Goal: Task Accomplishment & Management: Use online tool/utility

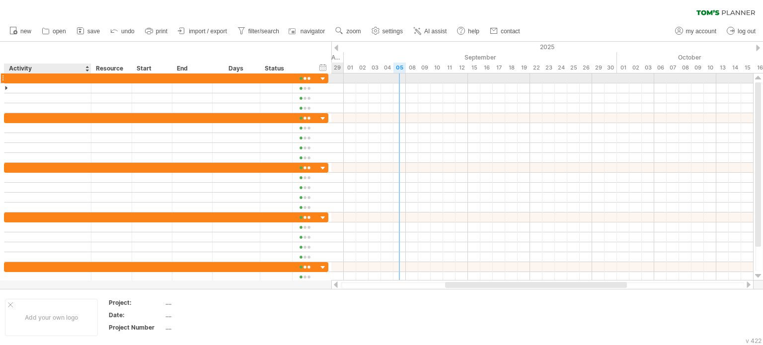
click at [88, 79] on div at bounding box center [89, 79] width 5 height 10
click at [13, 77] on div at bounding box center [47, 78] width 77 height 9
click at [68, 79] on input "**********" at bounding box center [47, 78] width 77 height 9
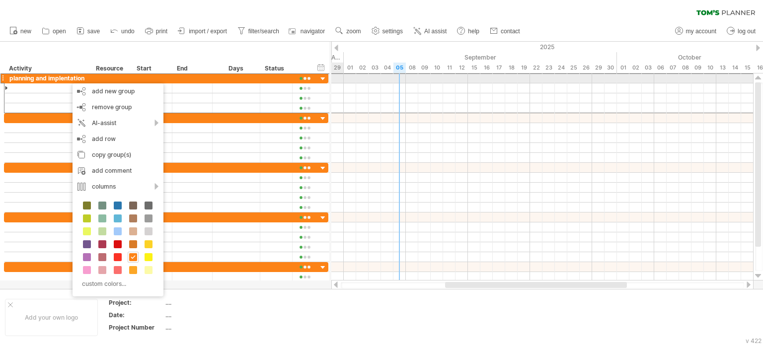
click at [48, 79] on div "planning and implentation" at bounding box center [47, 78] width 77 height 9
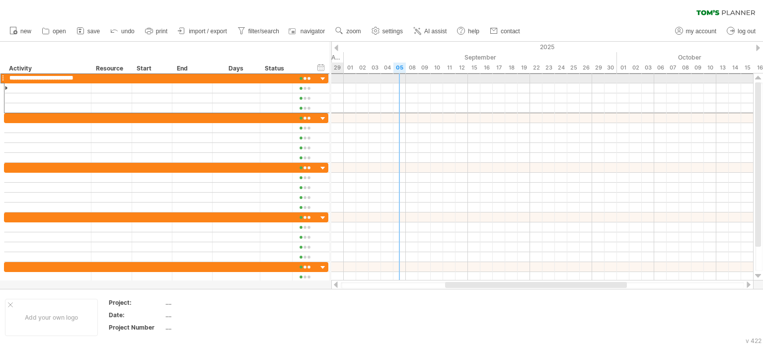
click at [67, 77] on input "**********" at bounding box center [47, 78] width 77 height 9
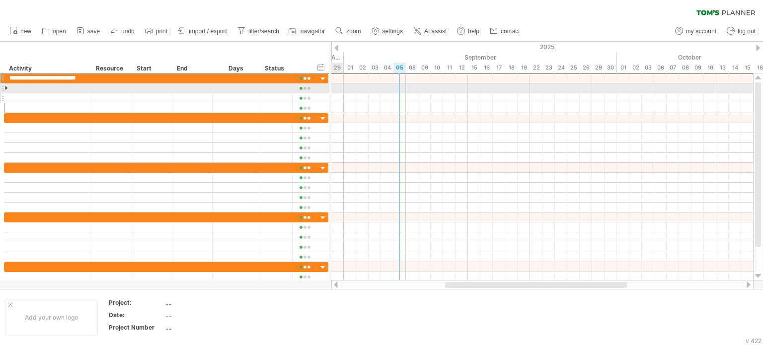
type input "**********"
click at [96, 96] on div at bounding box center [111, 97] width 30 height 9
click at [96, 87] on div at bounding box center [111, 87] width 30 height 9
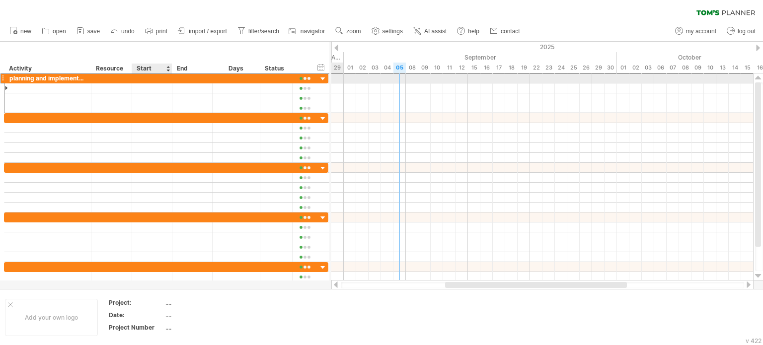
click at [144, 80] on div at bounding box center [152, 78] width 40 height 9
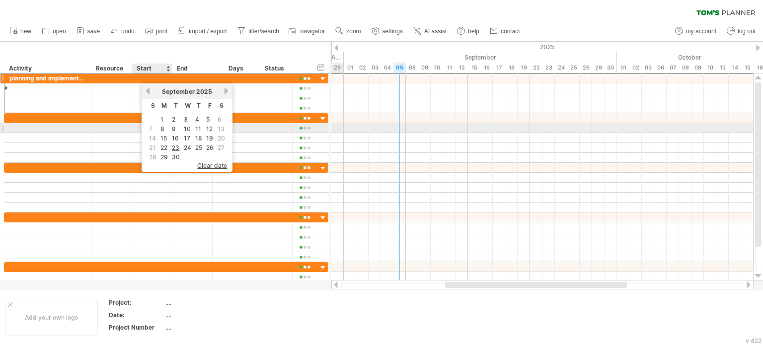
click at [153, 129] on td "7" at bounding box center [153, 129] width 10 height 8
click at [160, 130] on link "8" at bounding box center [163, 128] width 6 height 9
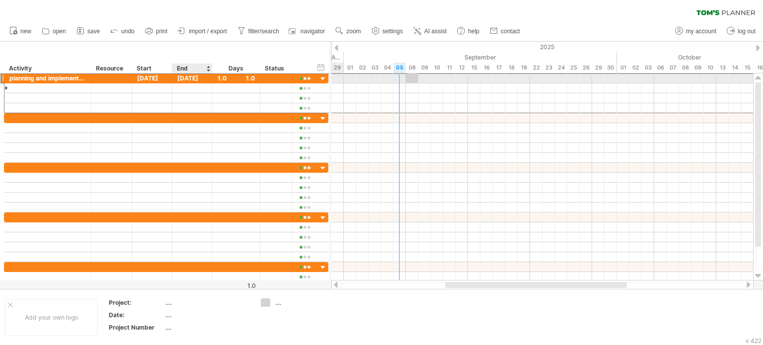
click at [201, 78] on div "[DATE]" at bounding box center [192, 78] width 40 height 9
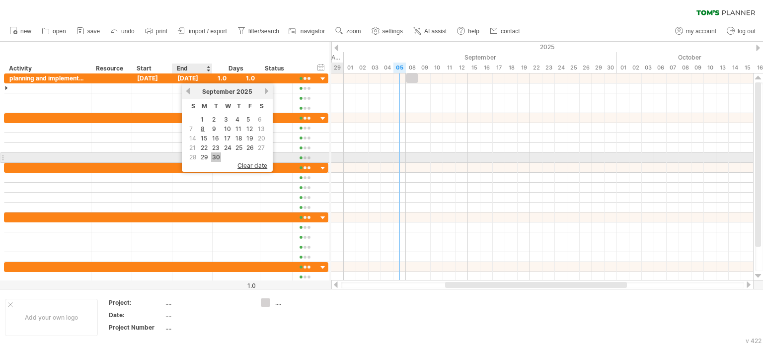
click at [212, 156] on link "30" at bounding box center [216, 157] width 10 height 9
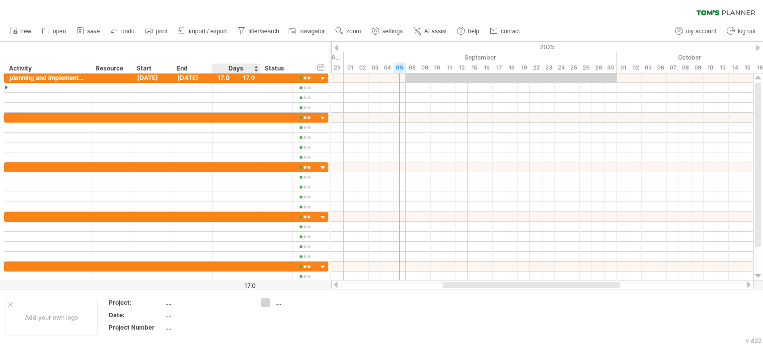
click at [233, 69] on div "Days" at bounding box center [235, 69] width 47 height 10
click at [252, 71] on div "Days" at bounding box center [235, 69] width 47 height 10
click at [223, 81] on div "17.0" at bounding box center [236, 77] width 37 height 9
click at [223, 70] on div "Days" at bounding box center [235, 69] width 47 height 10
click at [247, 81] on div "17.0" at bounding box center [236, 77] width 37 height 9
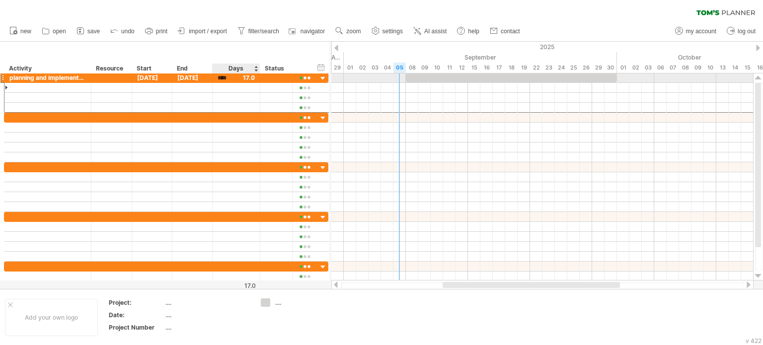
scroll to position [0, 0]
click at [252, 80] on div "****" at bounding box center [236, 77] width 37 height 9
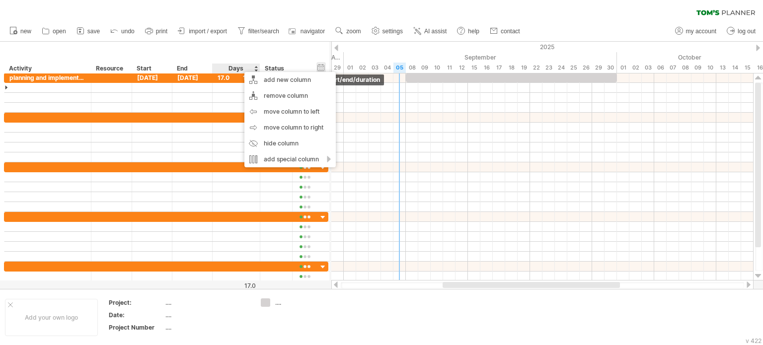
click at [321, 64] on div "hide start/end/duration show start/end/duration" at bounding box center [321, 67] width 9 height 10
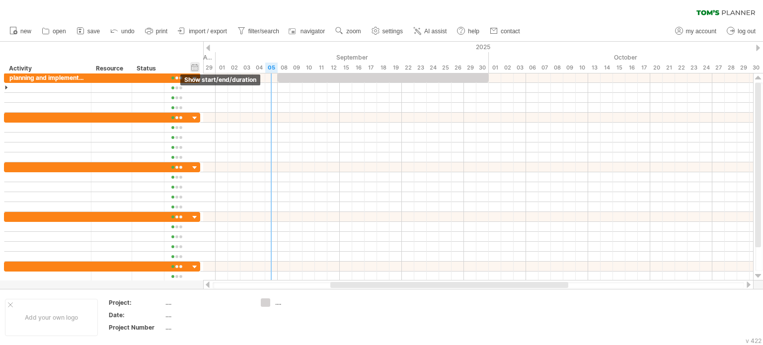
click at [197, 69] on div "hide start/end/duration show start/end/duration" at bounding box center [194, 67] width 9 height 10
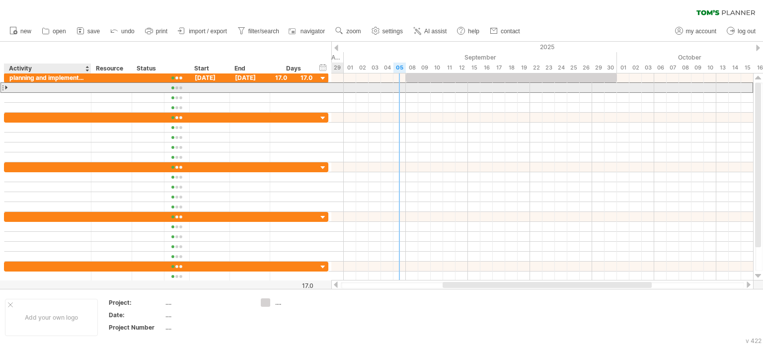
click at [29, 85] on div at bounding box center [47, 87] width 77 height 9
click at [117, 89] on div at bounding box center [111, 87] width 30 height 9
click at [55, 89] on div at bounding box center [47, 87] width 77 height 9
paste input "*"
click at [24, 91] on input "text" at bounding box center [47, 87] width 77 height 9
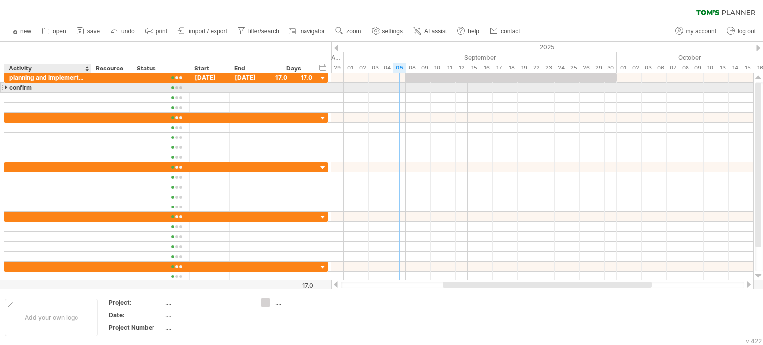
click at [47, 88] on div "confirm" at bounding box center [47, 87] width 77 height 9
type input "**********"
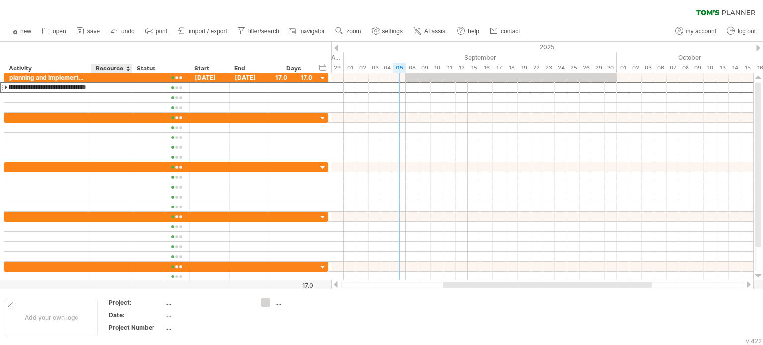
click at [102, 69] on div "Resource" at bounding box center [111, 69] width 30 height 10
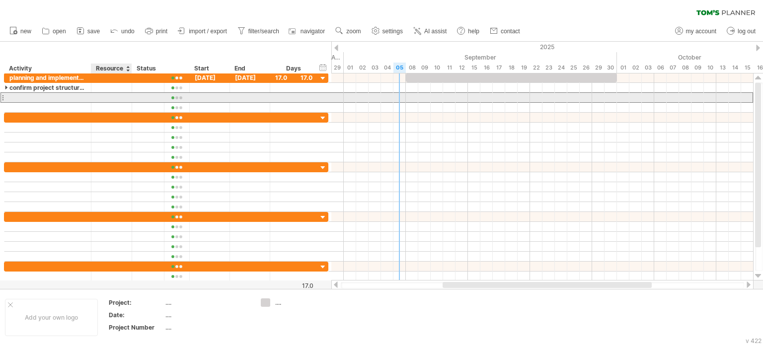
click at [108, 94] on div at bounding box center [111, 97] width 30 height 9
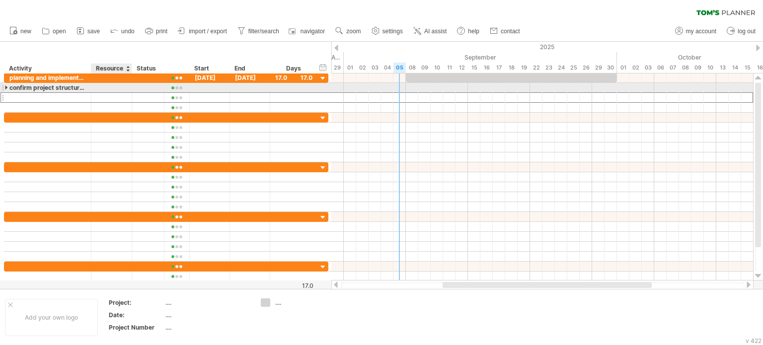
click at [111, 89] on div at bounding box center [111, 87] width 30 height 9
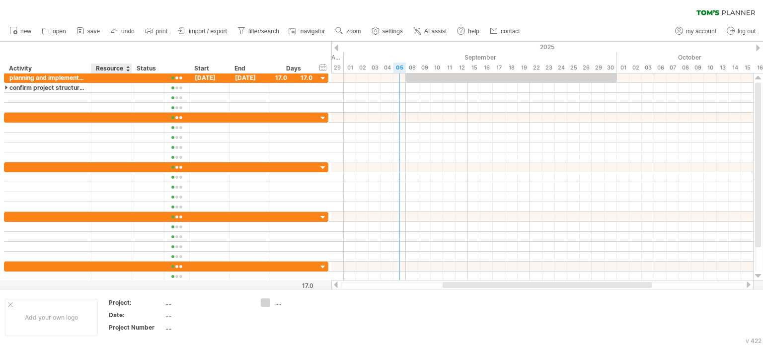
click at [130, 70] on div at bounding box center [131, 69] width 3 height 10
click at [127, 71] on div at bounding box center [128, 69] width 4 height 10
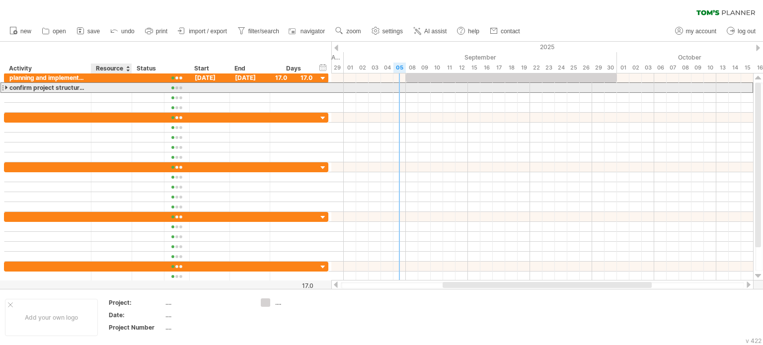
click at [101, 91] on div at bounding box center [111, 87] width 30 height 9
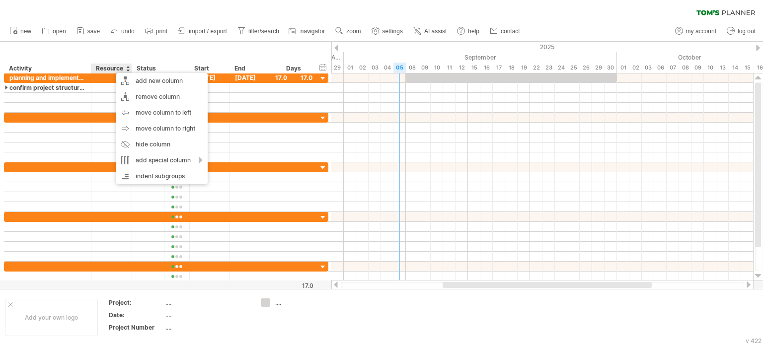
click at [81, 73] on div "Activity" at bounding box center [47, 69] width 77 height 10
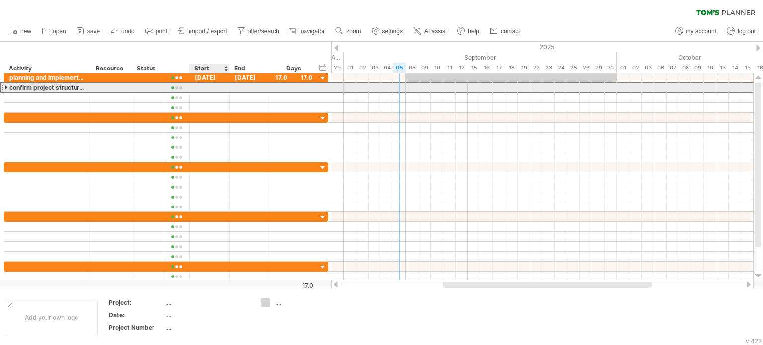
click at [215, 91] on div at bounding box center [210, 87] width 40 height 9
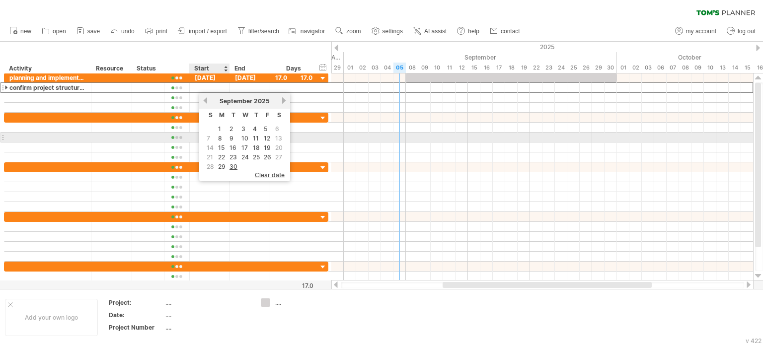
click at [221, 135] on link "8" at bounding box center [220, 138] width 6 height 9
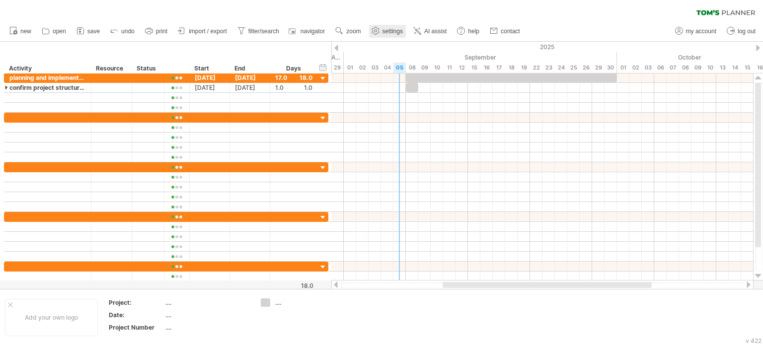
click at [381, 34] on use at bounding box center [376, 31] width 10 height 10
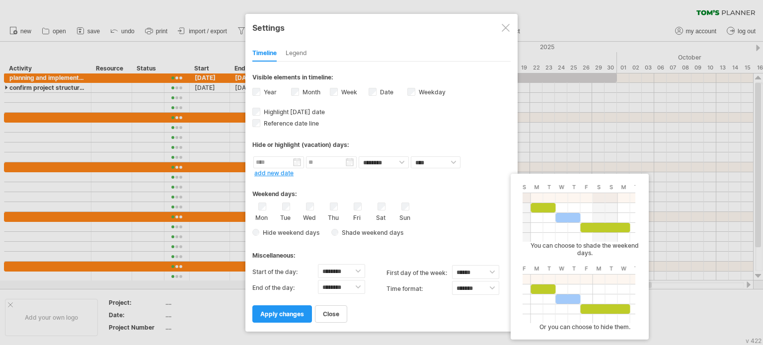
click at [338, 235] on span "Shade weekend days" at bounding box center [370, 232] width 65 height 7
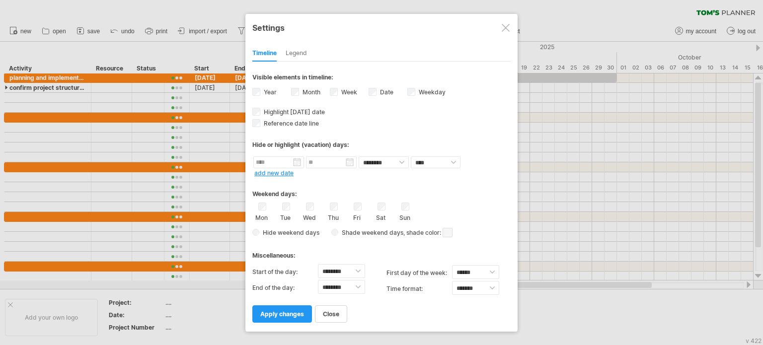
click at [398, 209] on div "Mon Tue Wed Thu Fri Sat Sun" at bounding box center [381, 212] width 258 height 19
click at [390, 208] on div "Mon Tue Wed Thu Fri Sat Sun" at bounding box center [381, 212] width 258 height 19
click at [409, 206] on div "Sun" at bounding box center [405, 212] width 12 height 19
click at [274, 318] on link "apply changes" at bounding box center [282, 314] width 60 height 17
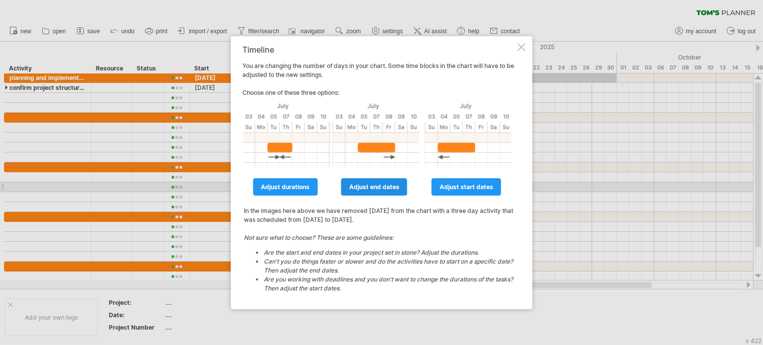
click at [397, 189] on span "adjust end dates" at bounding box center [374, 186] width 50 height 7
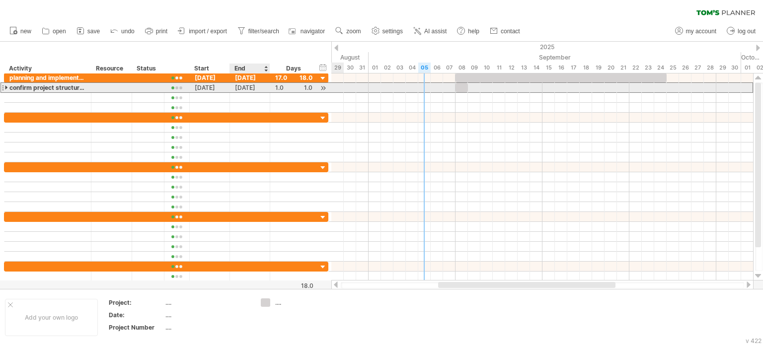
click at [247, 87] on div "[DATE]" at bounding box center [250, 87] width 40 height 9
click at [253, 90] on div "[DATE]" at bounding box center [250, 87] width 40 height 9
click at [215, 84] on div "[DATE]" at bounding box center [210, 87] width 40 height 9
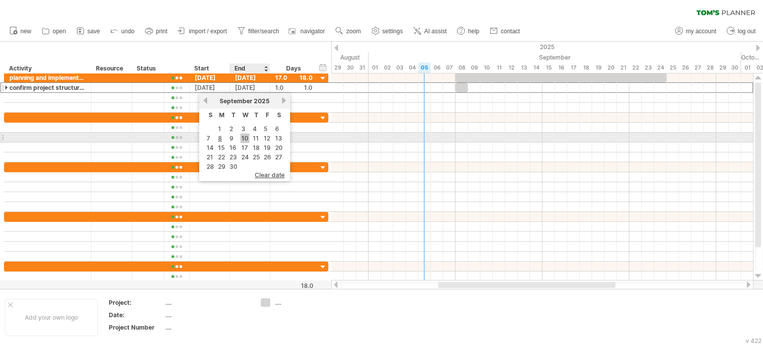
click at [244, 140] on link "10" at bounding box center [245, 138] width 9 height 9
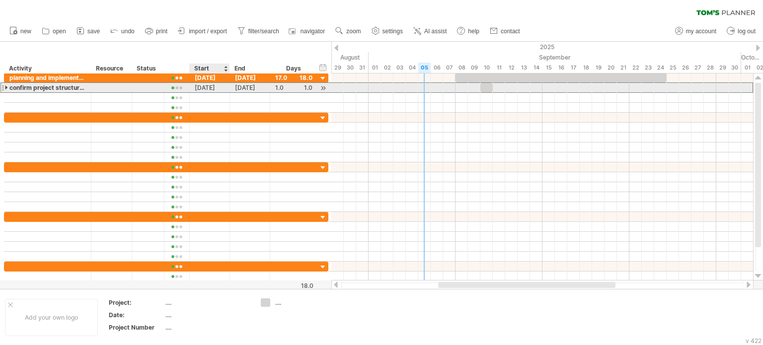
click at [203, 89] on div "[DATE]" at bounding box center [210, 87] width 40 height 9
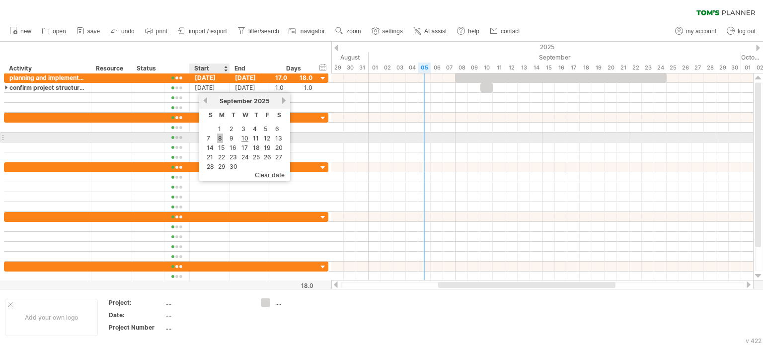
click at [222, 136] on link "8" at bounding box center [220, 138] width 6 height 9
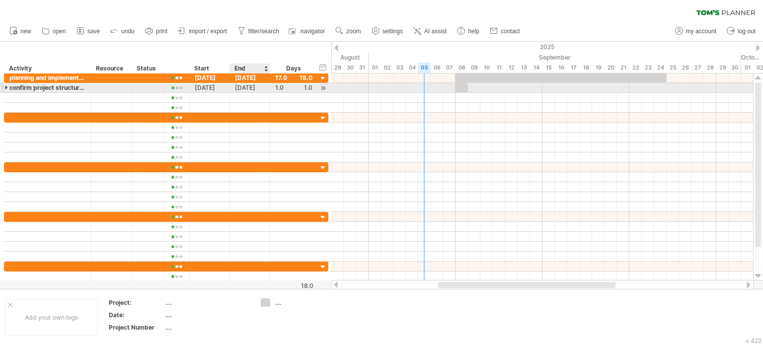
click at [261, 91] on div "[DATE]" at bounding box center [250, 87] width 40 height 9
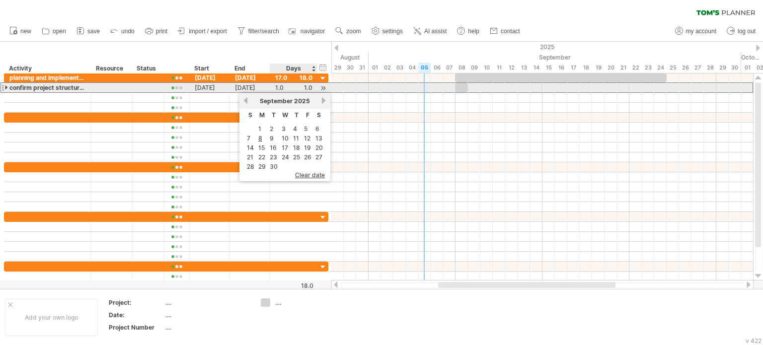
click at [278, 85] on div "1.0" at bounding box center [293, 87] width 37 height 9
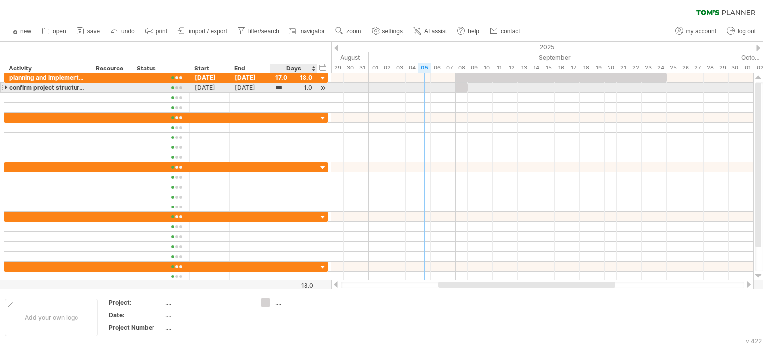
scroll to position [0, 0]
type input "*"
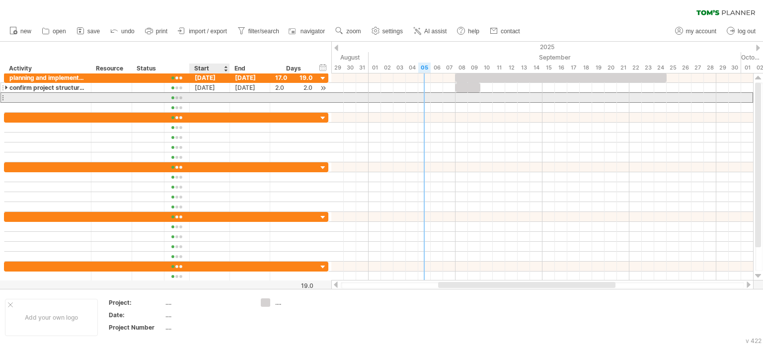
scroll to position [0, 0]
click at [199, 97] on div at bounding box center [210, 97] width 40 height 9
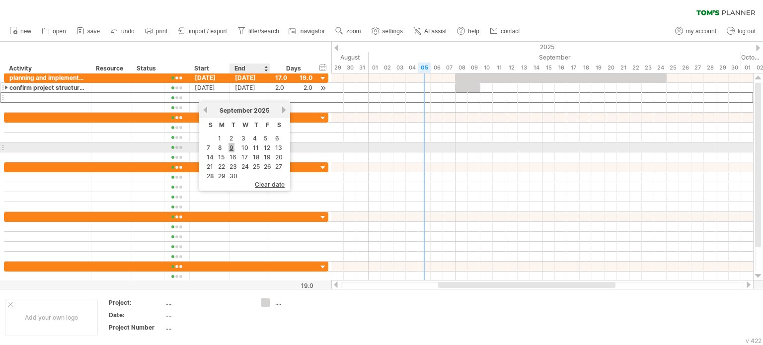
click at [231, 147] on link "9" at bounding box center [232, 147] width 6 height 9
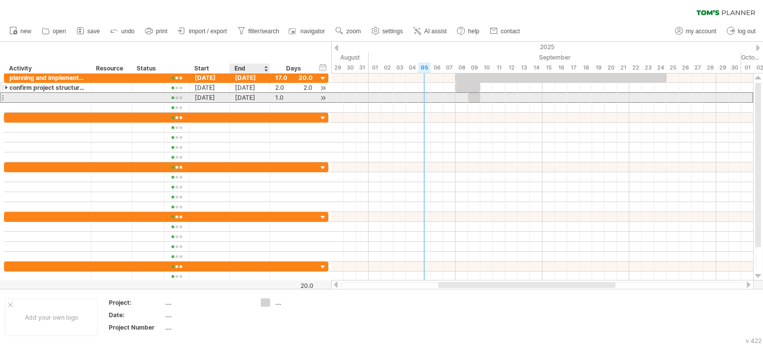
click at [260, 102] on div "[DATE] [DATE] 1.0 1.0" at bounding box center [166, 97] width 325 height 10
click at [255, 95] on div "[DATE]" at bounding box center [250, 97] width 40 height 9
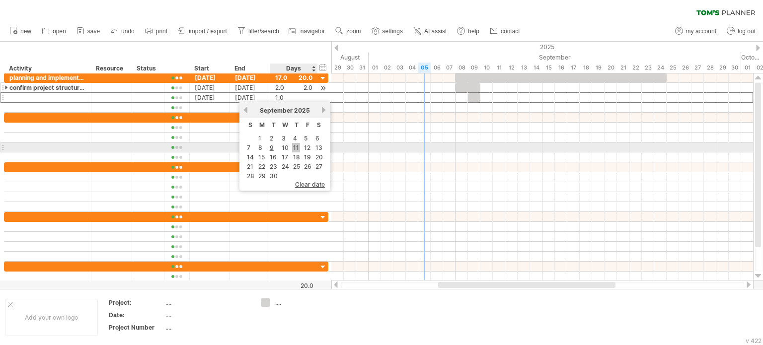
click at [297, 147] on link "11" at bounding box center [296, 147] width 8 height 9
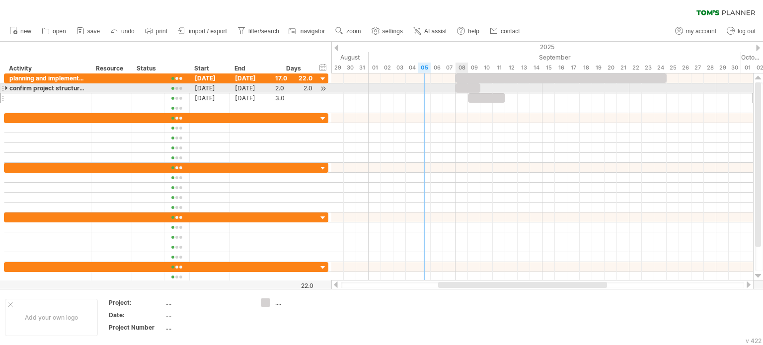
click at [467, 91] on div at bounding box center [468, 87] width 25 height 9
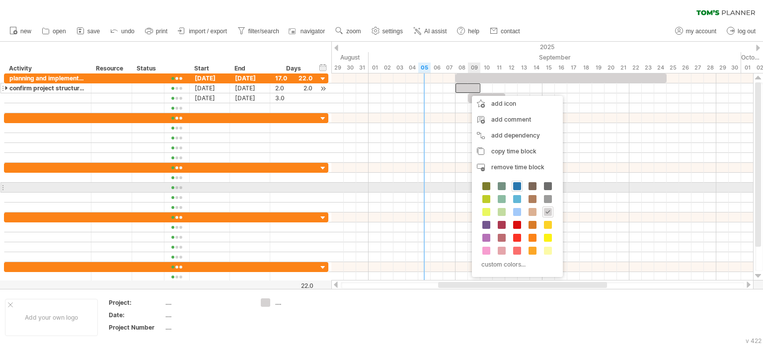
click at [515, 187] on span at bounding box center [517, 186] width 8 height 8
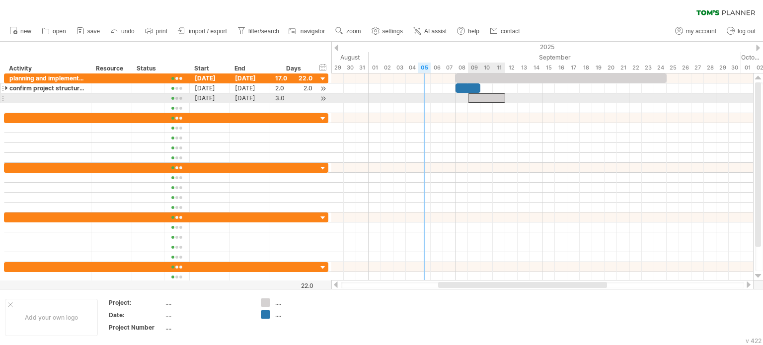
click at [489, 100] on div at bounding box center [486, 97] width 37 height 9
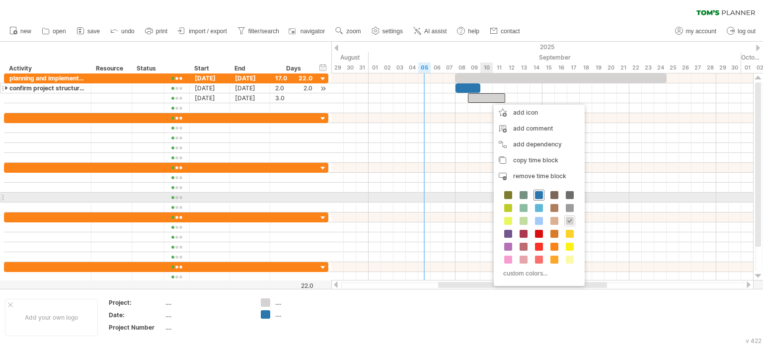
click at [540, 197] on span at bounding box center [539, 195] width 8 height 8
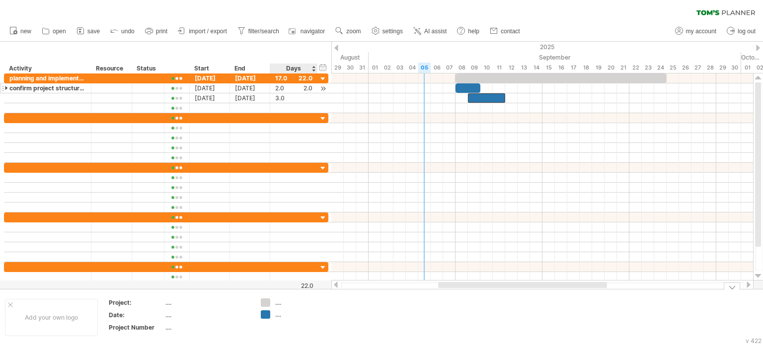
click at [287, 318] on div "...." at bounding box center [302, 315] width 54 height 8
click at [285, 306] on div "...." at bounding box center [302, 303] width 54 height 8
click at [272, 304] on div at bounding box center [295, 303] width 69 height 8
click at [263, 303] on div "Trying to reach [DOMAIN_NAME] Connected again... 0% clear filter new" at bounding box center [381, 172] width 763 height 345
click at [314, 304] on div "remove color" at bounding box center [301, 306] width 67 height 16
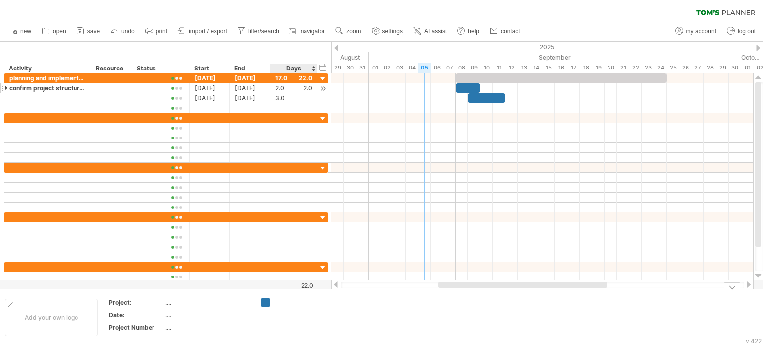
click at [279, 302] on div at bounding box center [302, 303] width 54 height 8
type input "**********"
click at [400, 30] on span "settings" at bounding box center [393, 31] width 20 height 7
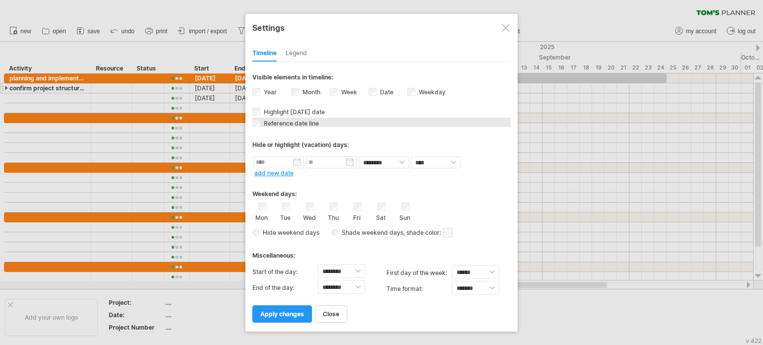
click at [262, 126] on span "Reference date line" at bounding box center [290, 123] width 57 height 7
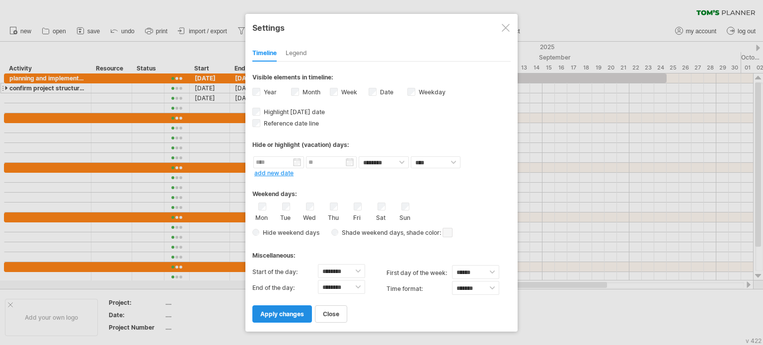
click at [272, 319] on link "apply changes" at bounding box center [282, 314] width 60 height 17
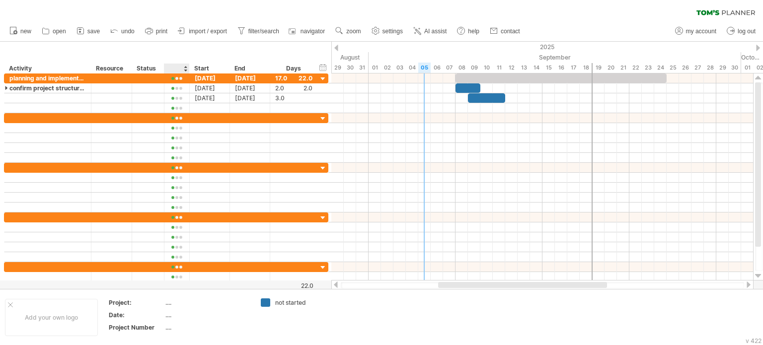
click at [170, 68] on div at bounding box center [176, 69] width 15 height 10
click at [147, 67] on div "Status" at bounding box center [148, 69] width 22 height 10
click at [182, 70] on div at bounding box center [176, 69] width 15 height 10
click at [175, 82] on div at bounding box center [176, 78] width 25 height 9
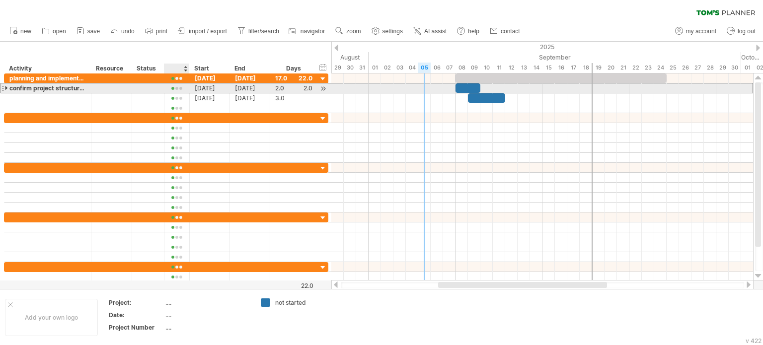
click at [175, 91] on div at bounding box center [176, 88] width 15 height 7
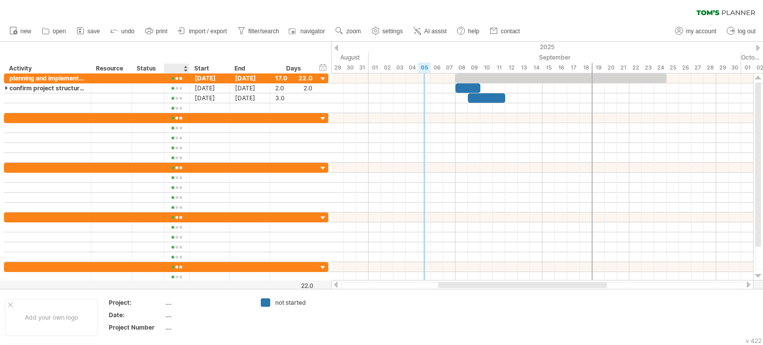
click at [175, 70] on div at bounding box center [176, 69] width 15 height 10
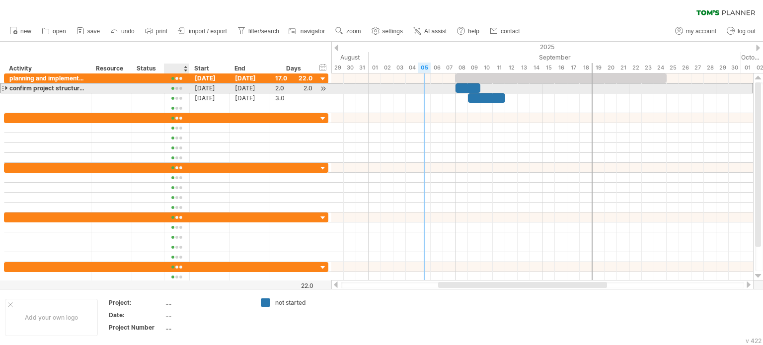
click at [179, 88] on div at bounding box center [176, 88] width 15 height 7
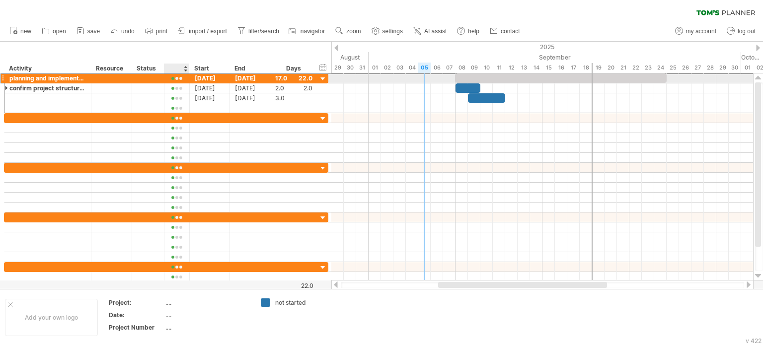
click at [178, 81] on div at bounding box center [176, 78] width 15 height 7
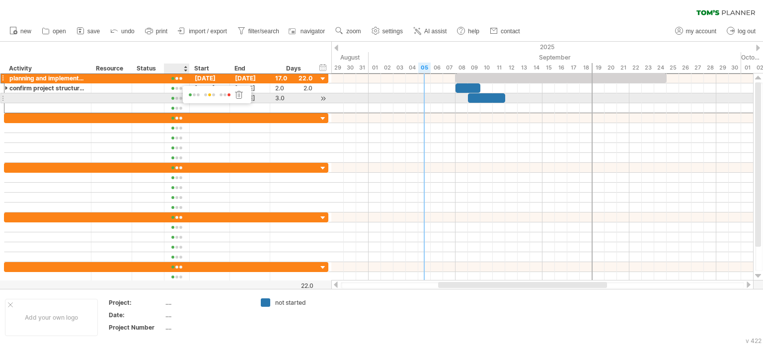
click at [229, 98] on span at bounding box center [225, 94] width 14 height 7
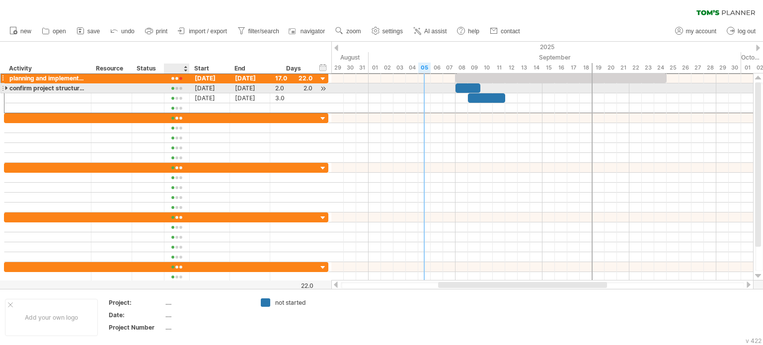
click at [179, 85] on div at bounding box center [176, 88] width 15 height 7
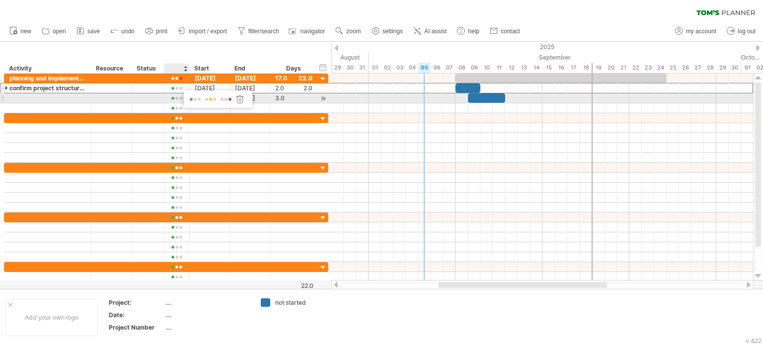
click at [231, 101] on span at bounding box center [226, 99] width 14 height 7
click at [178, 99] on div at bounding box center [176, 98] width 15 height 7
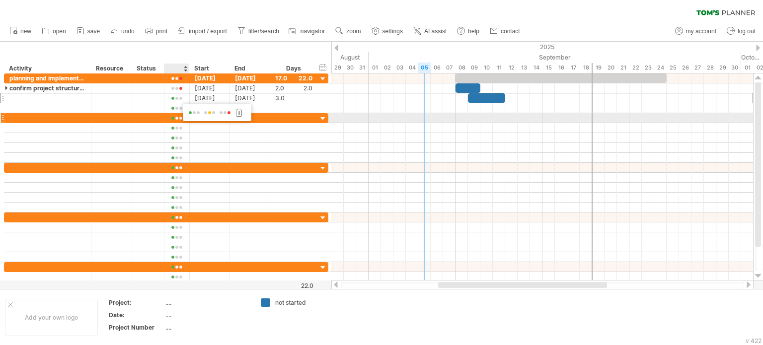
click at [229, 113] on span at bounding box center [225, 112] width 14 height 7
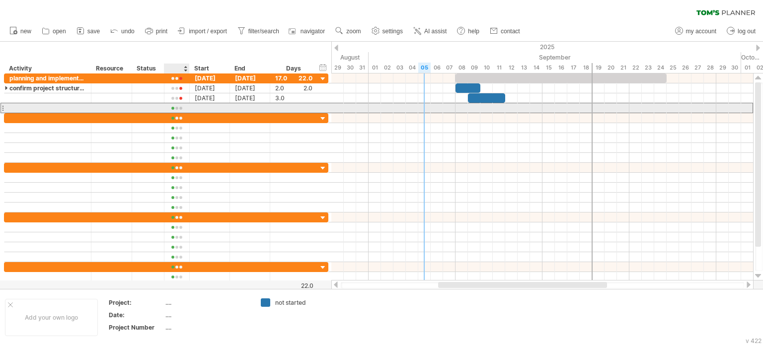
click at [178, 105] on div at bounding box center [176, 108] width 15 height 7
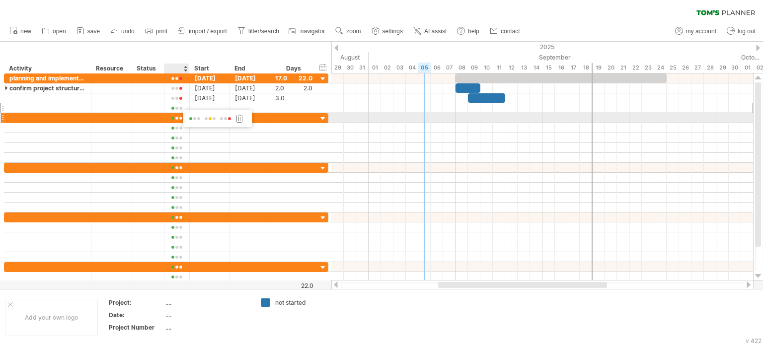
click at [229, 119] on span at bounding box center [226, 118] width 14 height 7
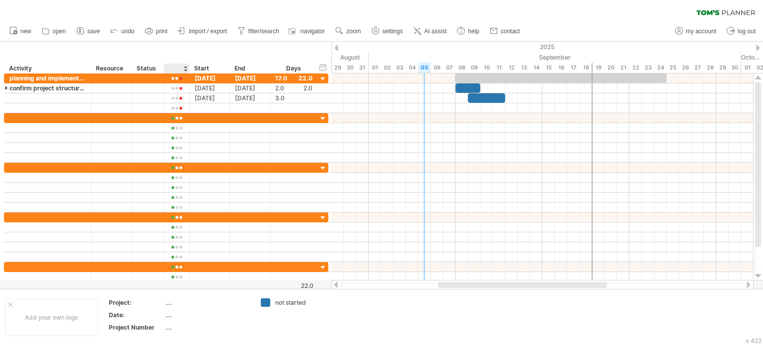
click at [175, 71] on div at bounding box center [176, 69] width 15 height 10
type input "******"
click at [145, 70] on div "Status" at bounding box center [148, 69] width 22 height 10
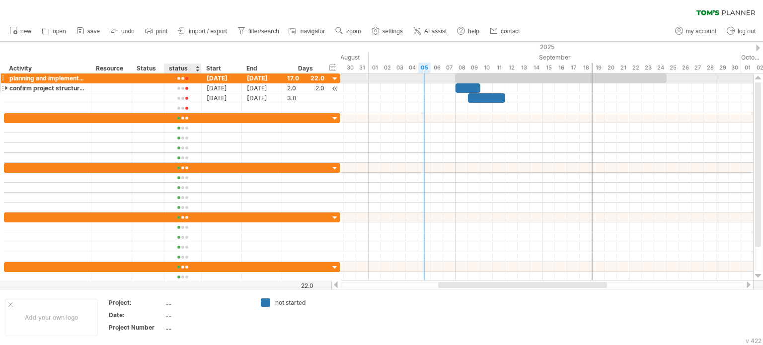
drag, startPoint x: 185, startPoint y: 79, endPoint x: 197, endPoint y: 83, distance: 12.9
click at [197, 83] on div "**********" at bounding box center [172, 94] width 336 height 40
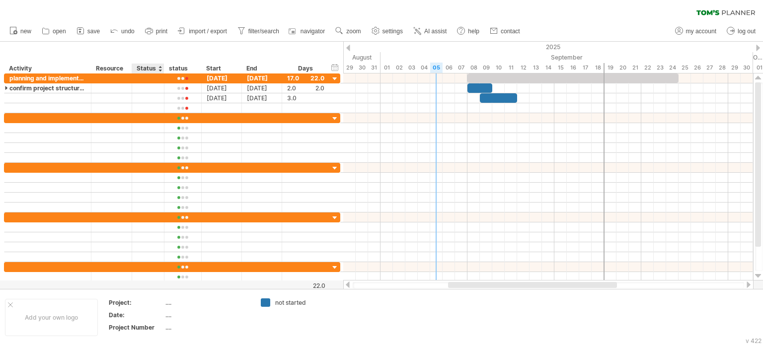
click at [145, 68] on div "Status" at bounding box center [148, 69] width 22 height 10
click at [145, 68] on input "******" at bounding box center [148, 69] width 22 height 10
type input "******"
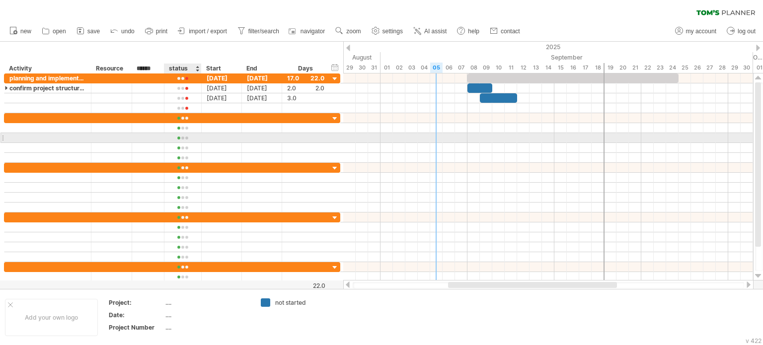
click at [196, 140] on div at bounding box center [182, 137] width 37 height 9
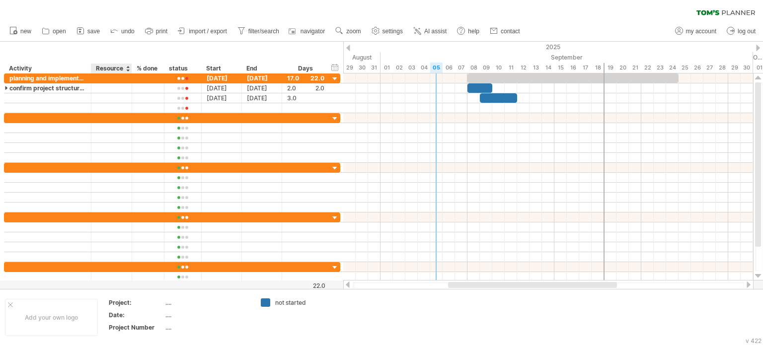
click at [107, 66] on div "Resource" at bounding box center [111, 69] width 30 height 10
click at [0, 0] on input "********" at bounding box center [0, 0] width 0 height 0
type input "*"
click at [107, 66] on input "*" at bounding box center [111, 69] width 30 height 10
type input "****"
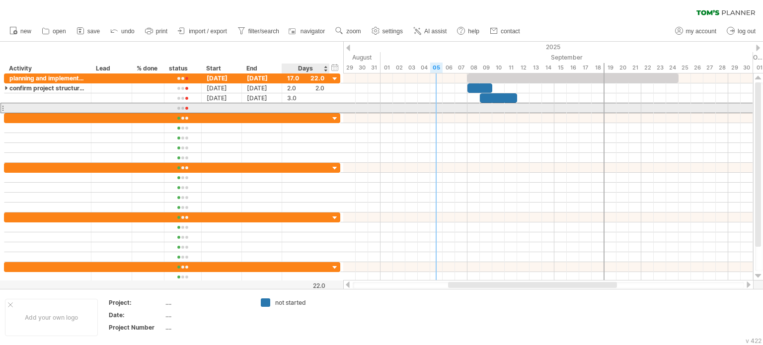
click at [300, 105] on div at bounding box center [305, 107] width 37 height 9
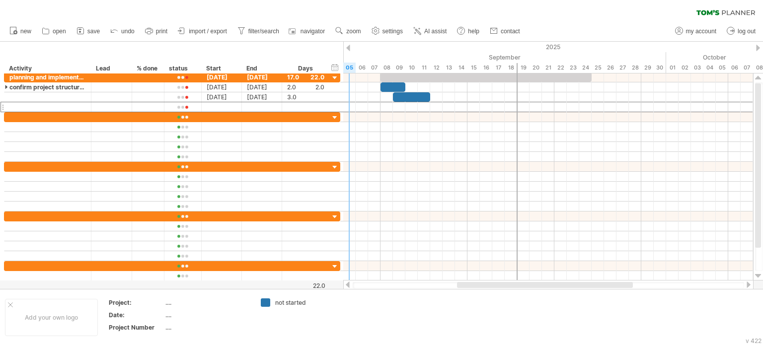
scroll to position [0, 0]
